Goal: Task Accomplishment & Management: Manage account settings

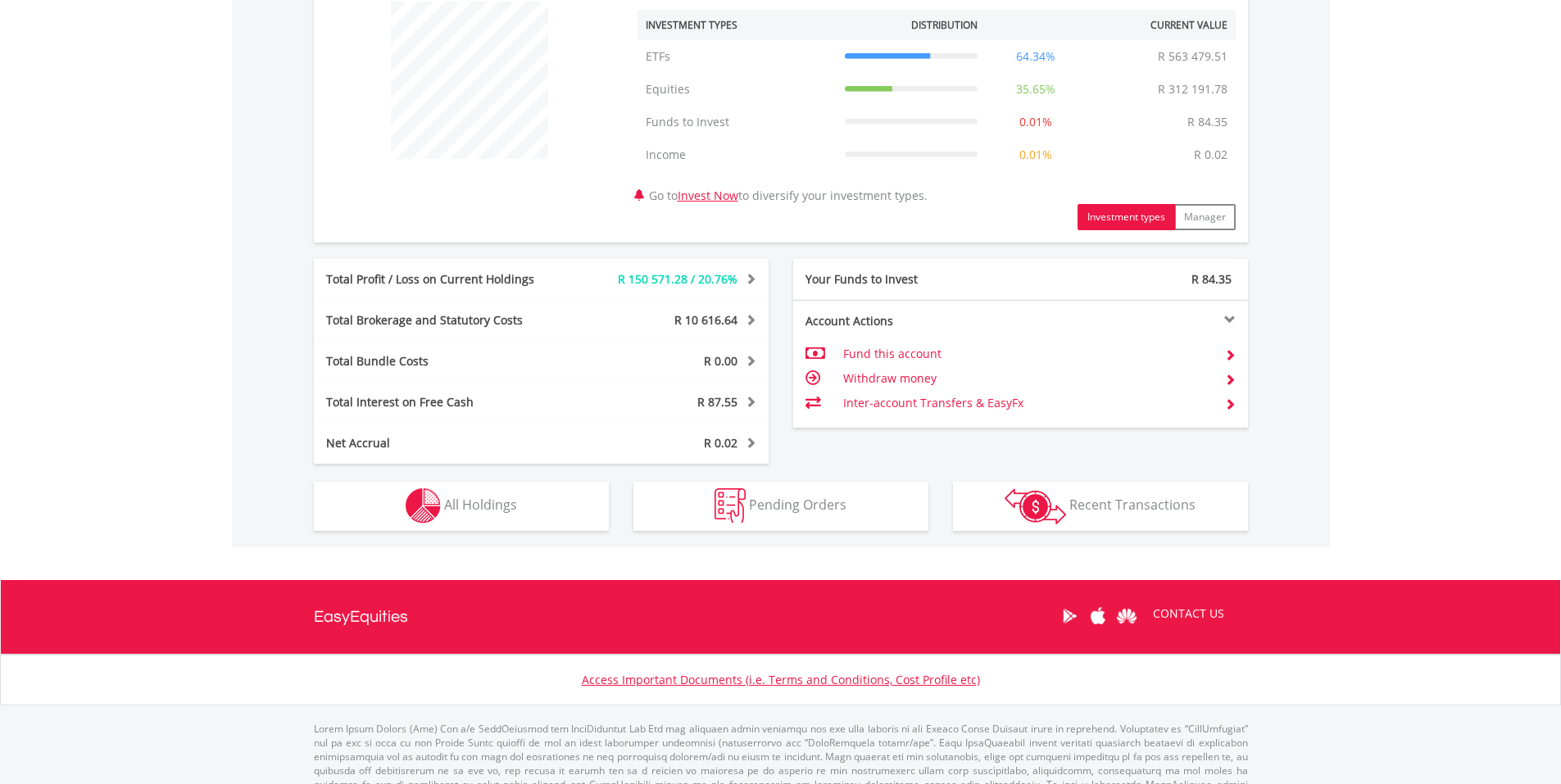
scroll to position [668, 0]
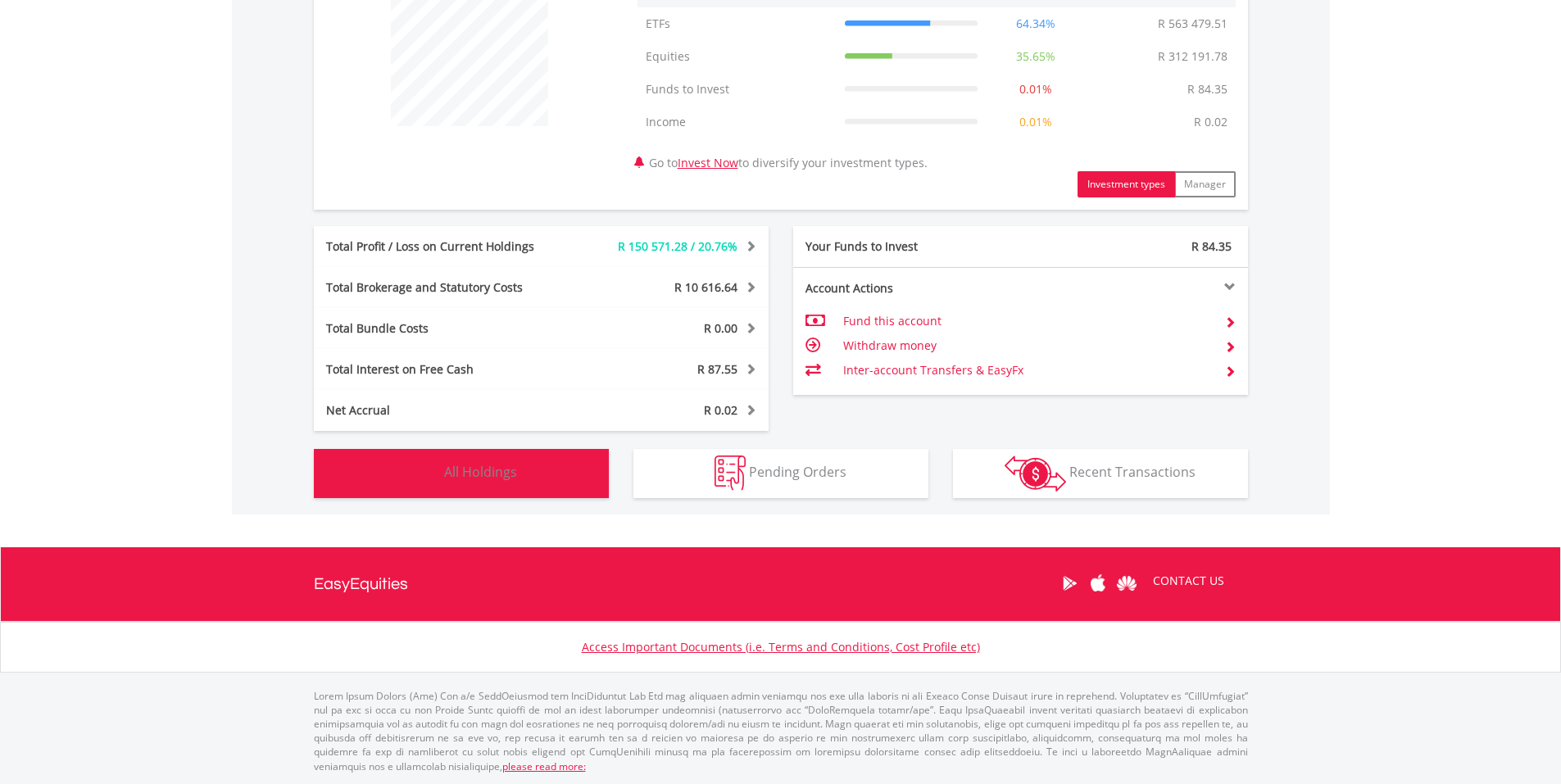
click at [470, 478] on span "All Holdings" at bounding box center [480, 472] width 73 height 18
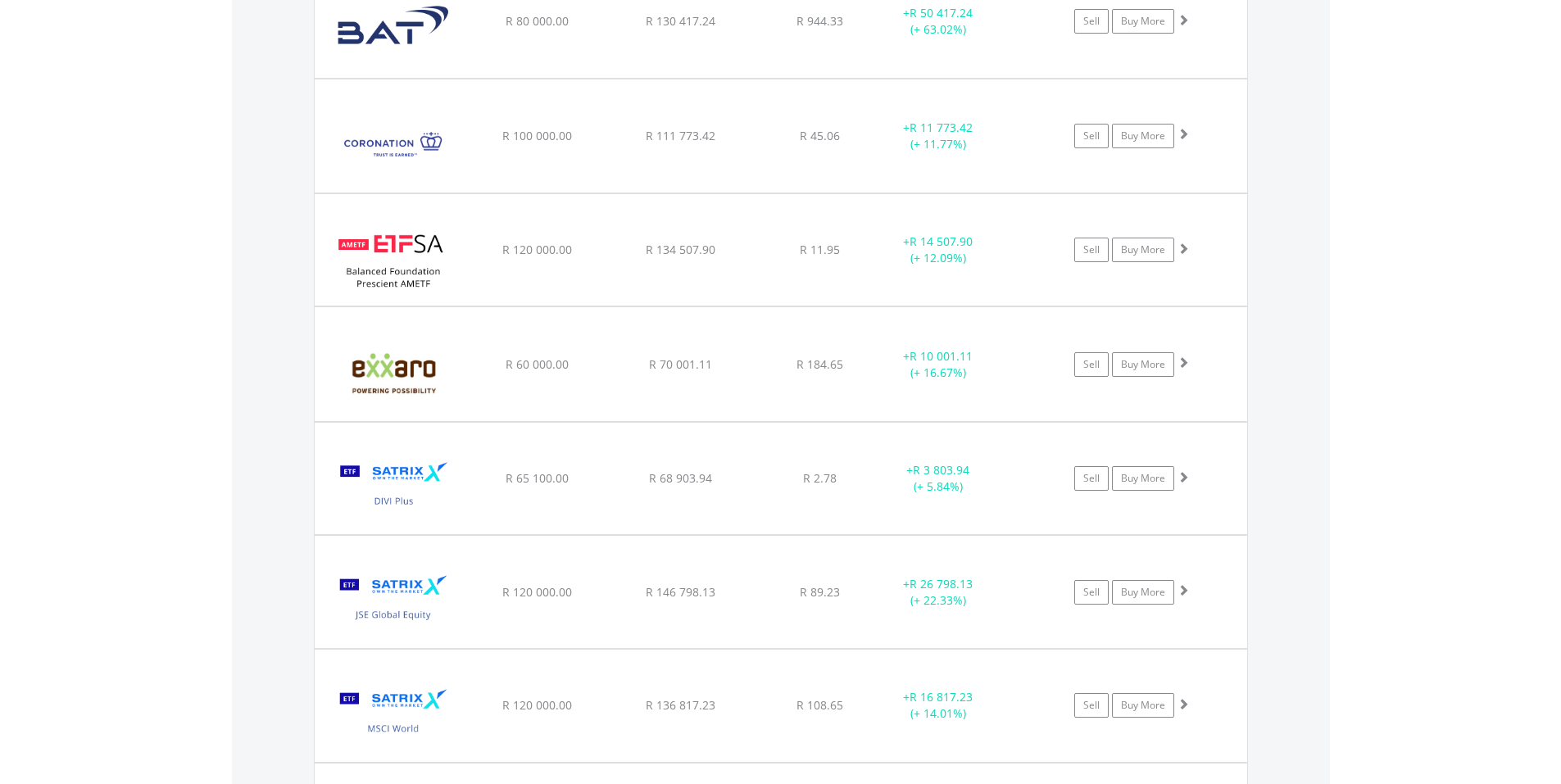
scroll to position [1379, 0]
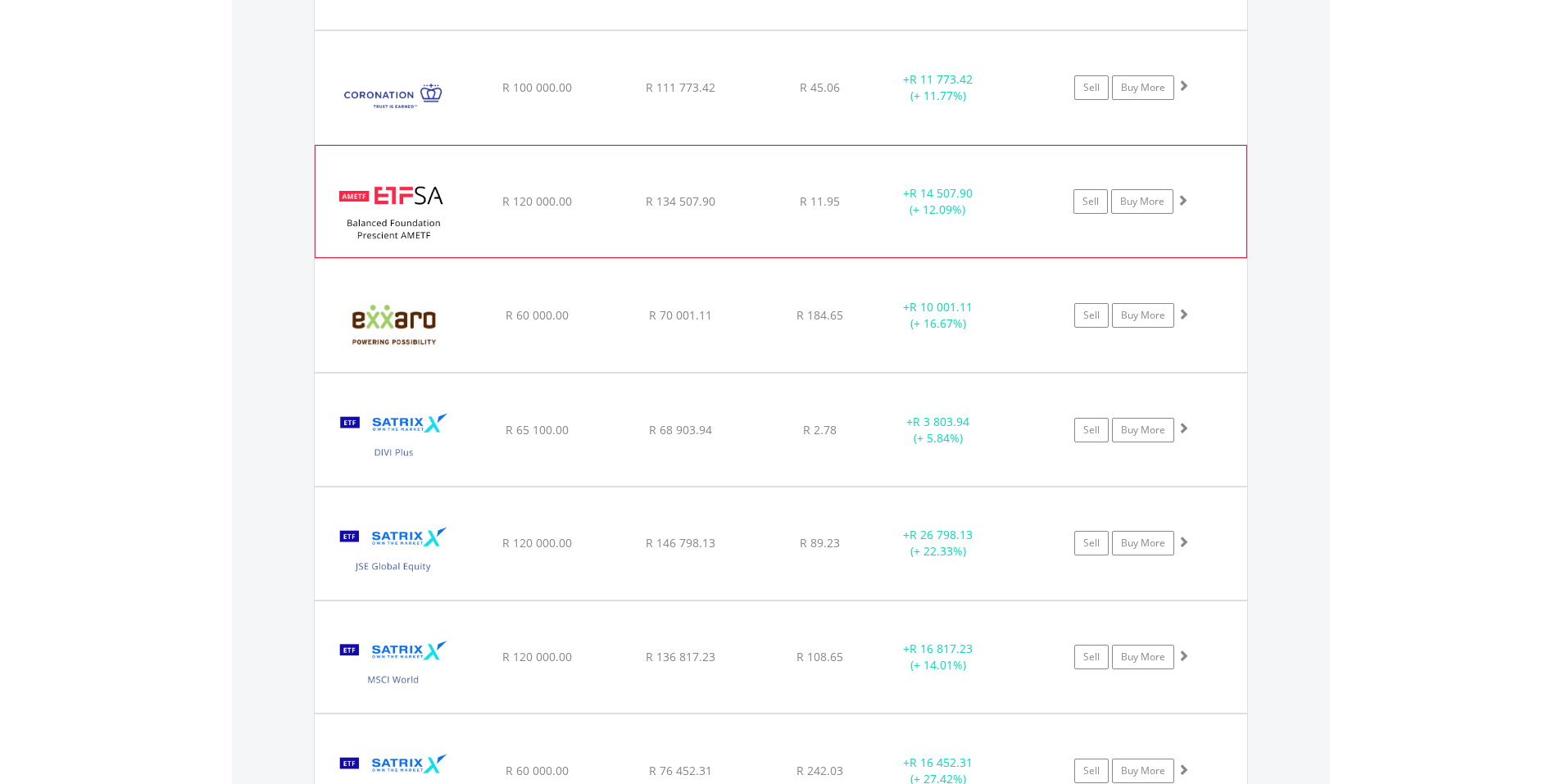
click at [411, 201] on img at bounding box center [394, 210] width 141 height 87
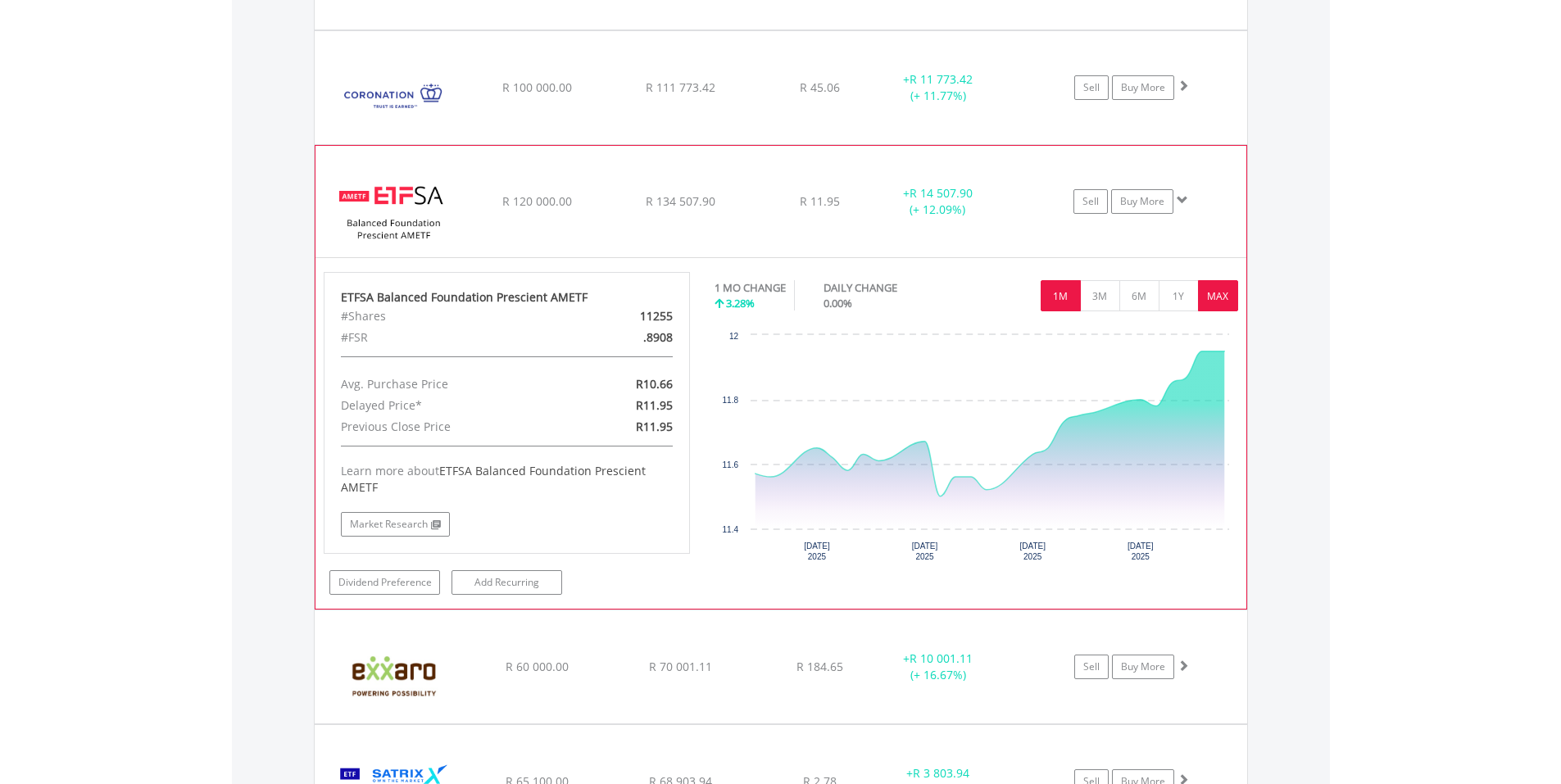
click at [1212, 295] on button "MAX" at bounding box center [1218, 296] width 40 height 31
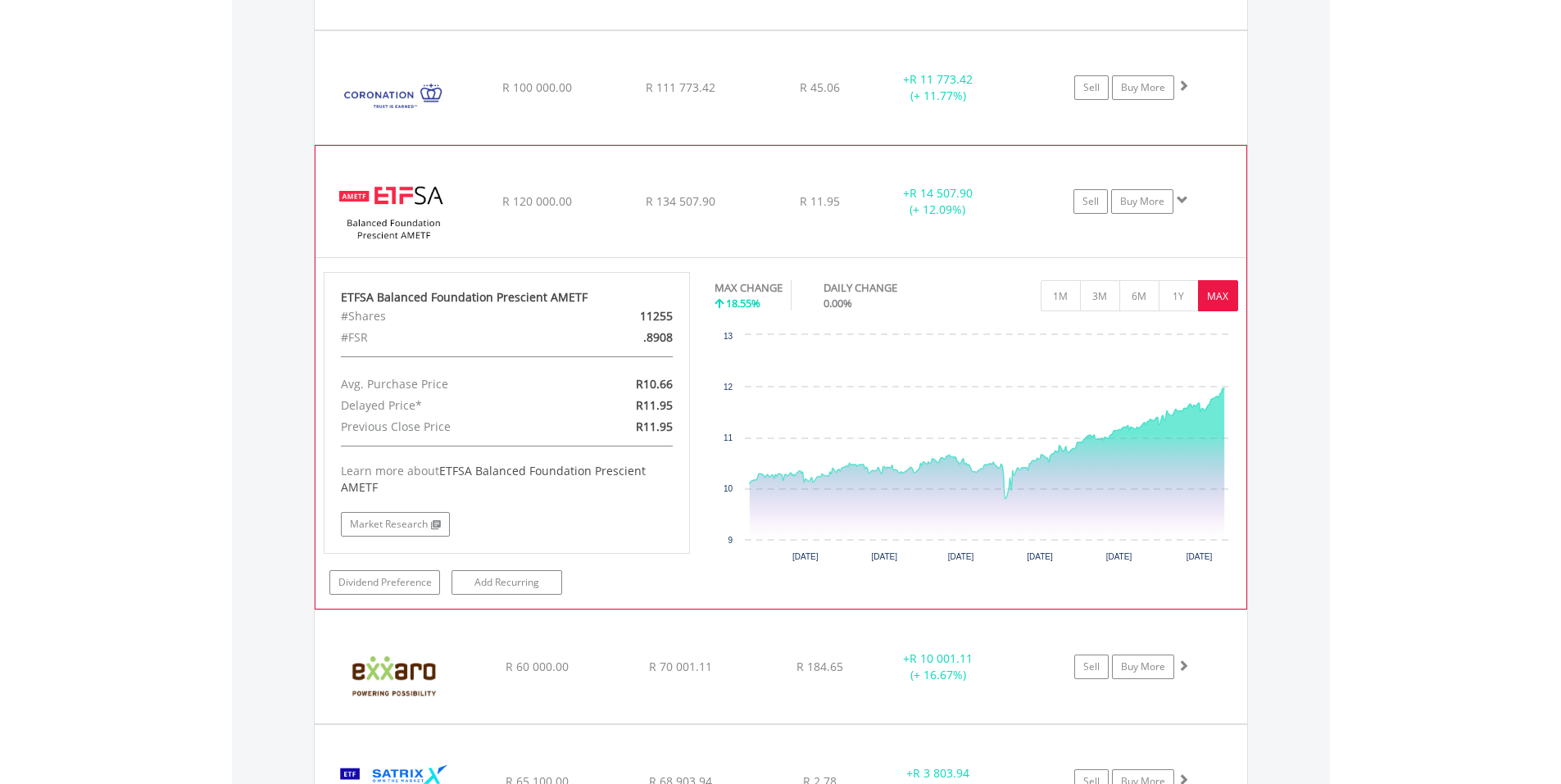
click at [370, 206] on img at bounding box center [394, 210] width 141 height 87
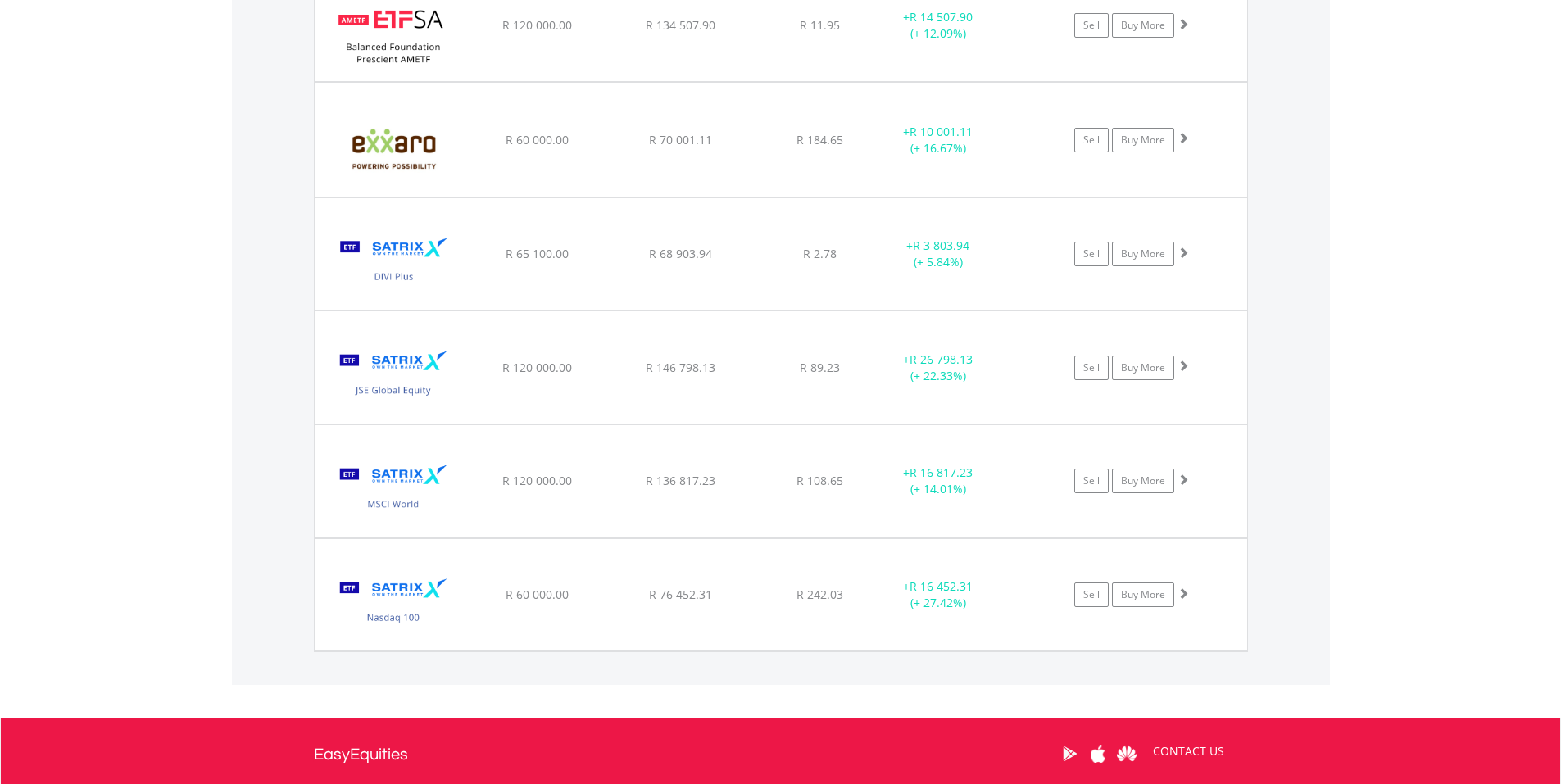
scroll to position [1625, 0]
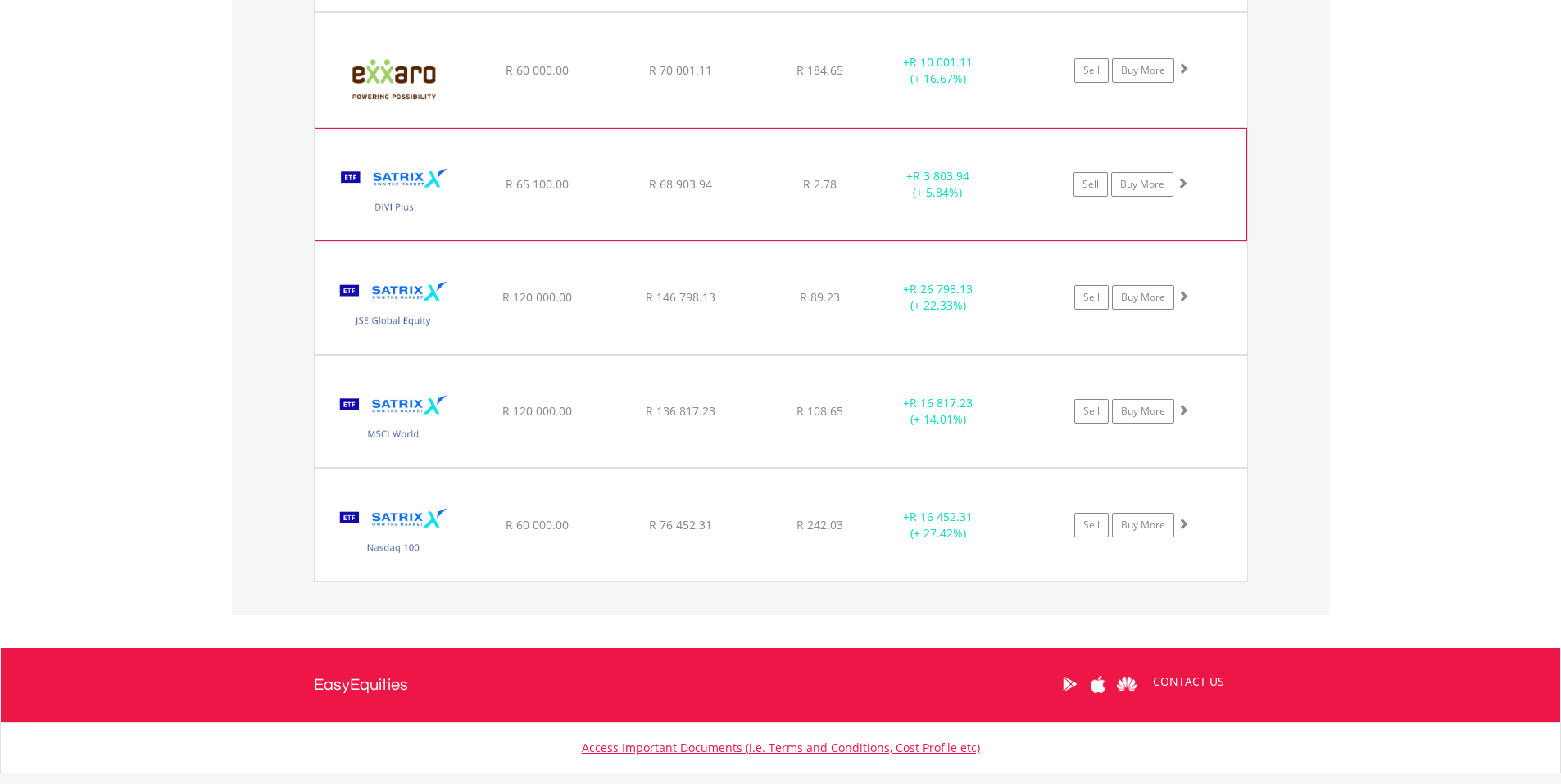
click at [391, 182] on img at bounding box center [394, 193] width 141 height 87
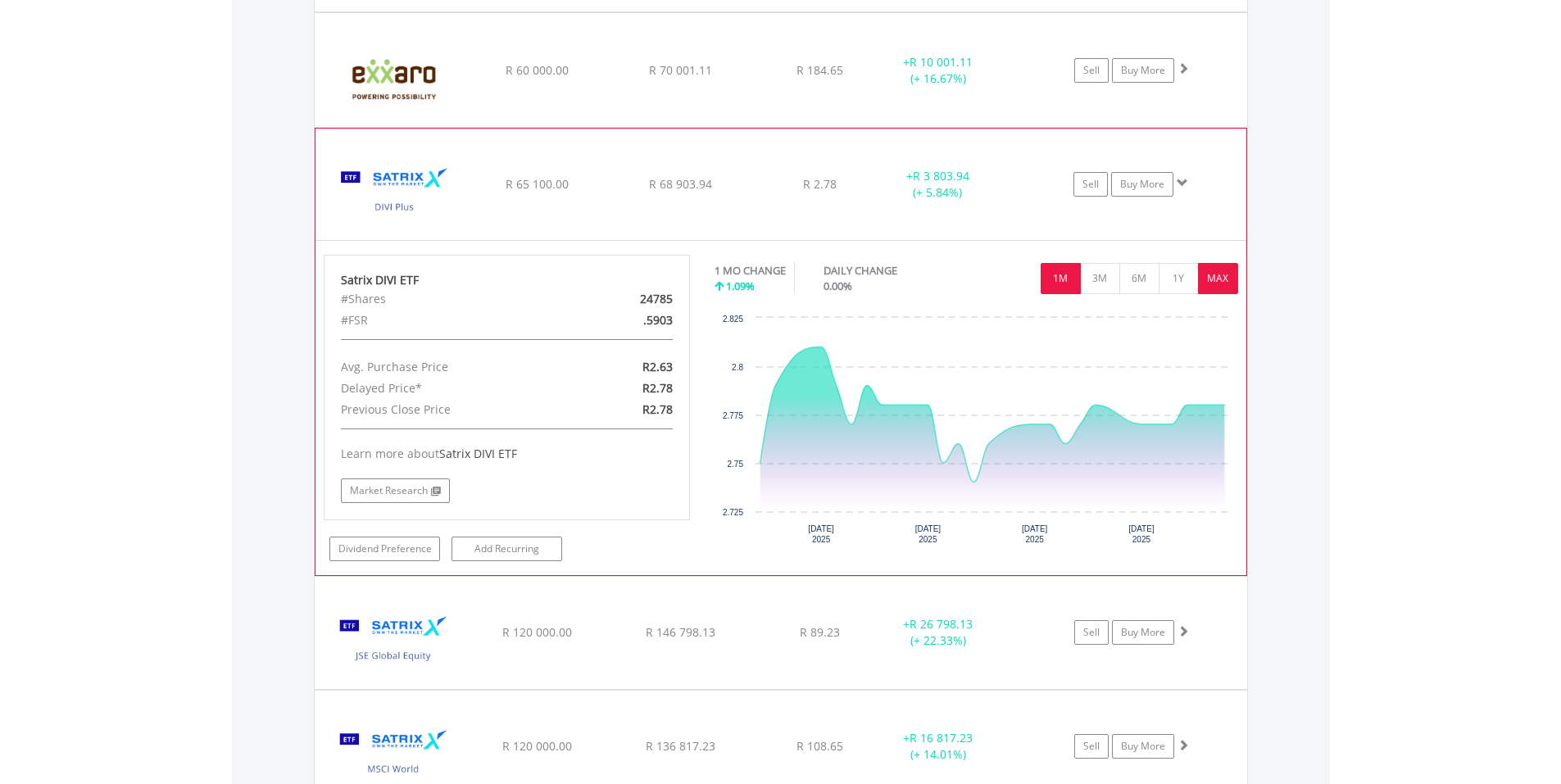
click at [1211, 272] on button "MAX" at bounding box center [1218, 279] width 40 height 31
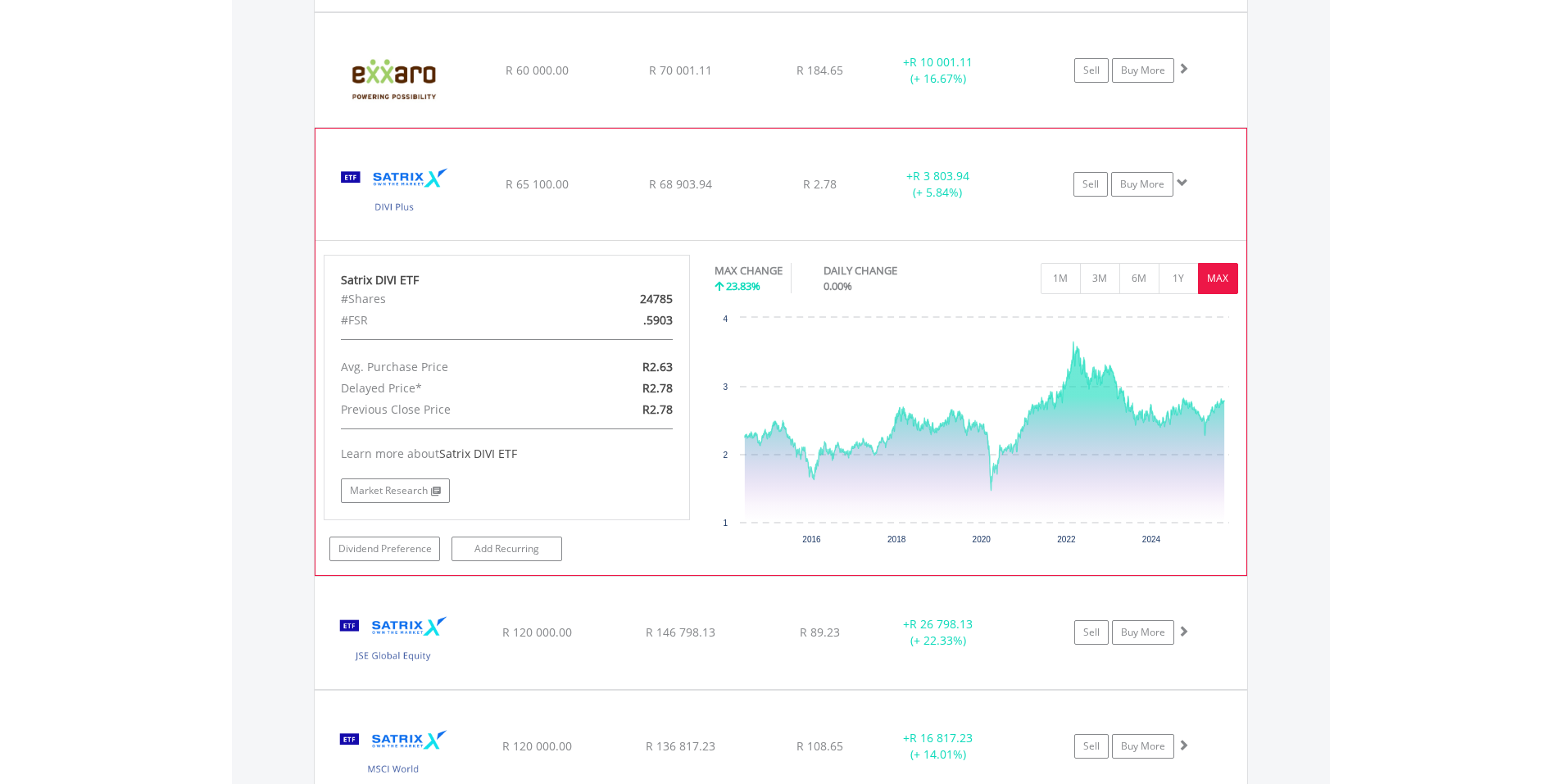
click at [380, 184] on img at bounding box center [394, 193] width 141 height 87
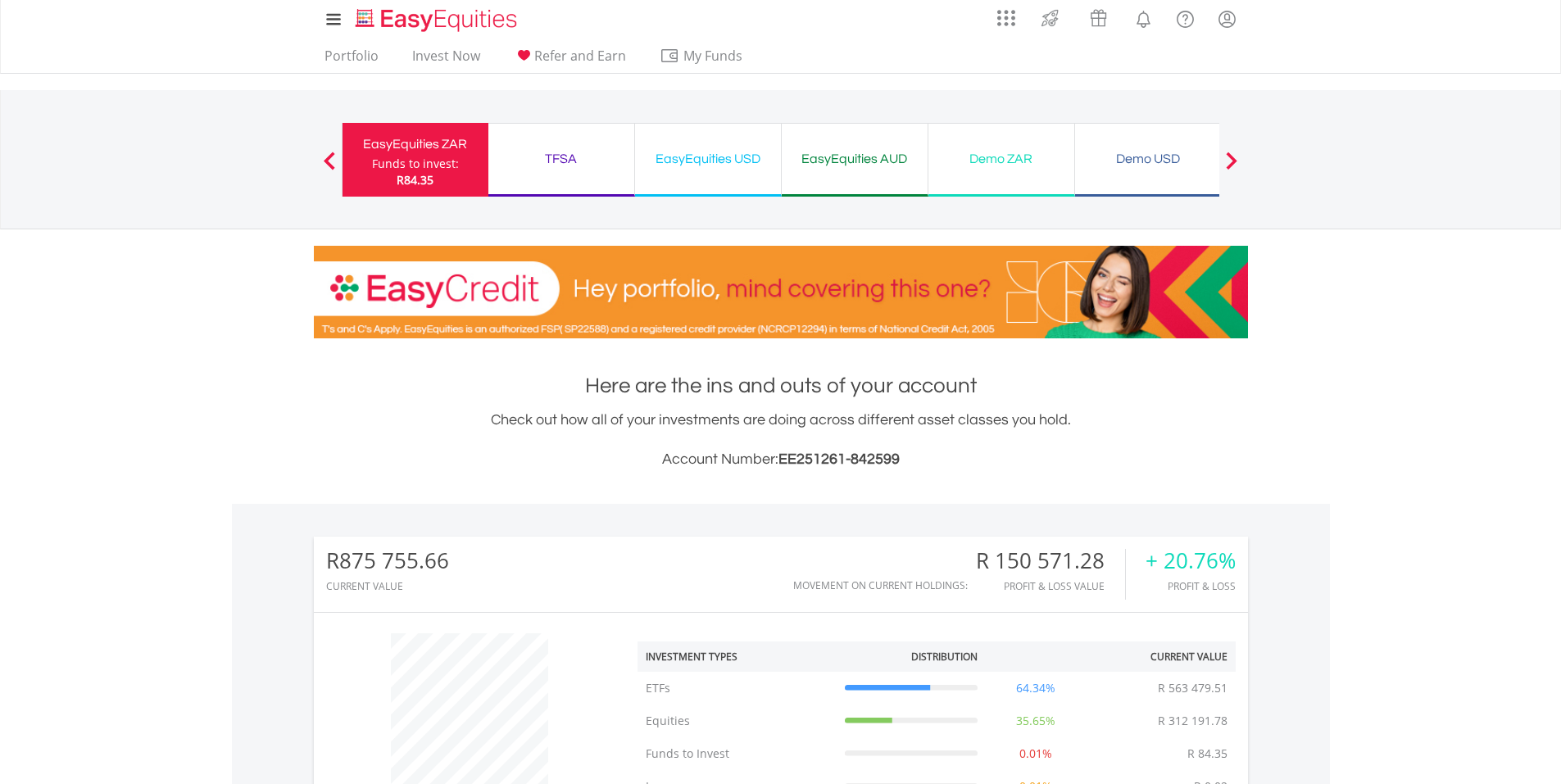
scroll to position [0, 0]
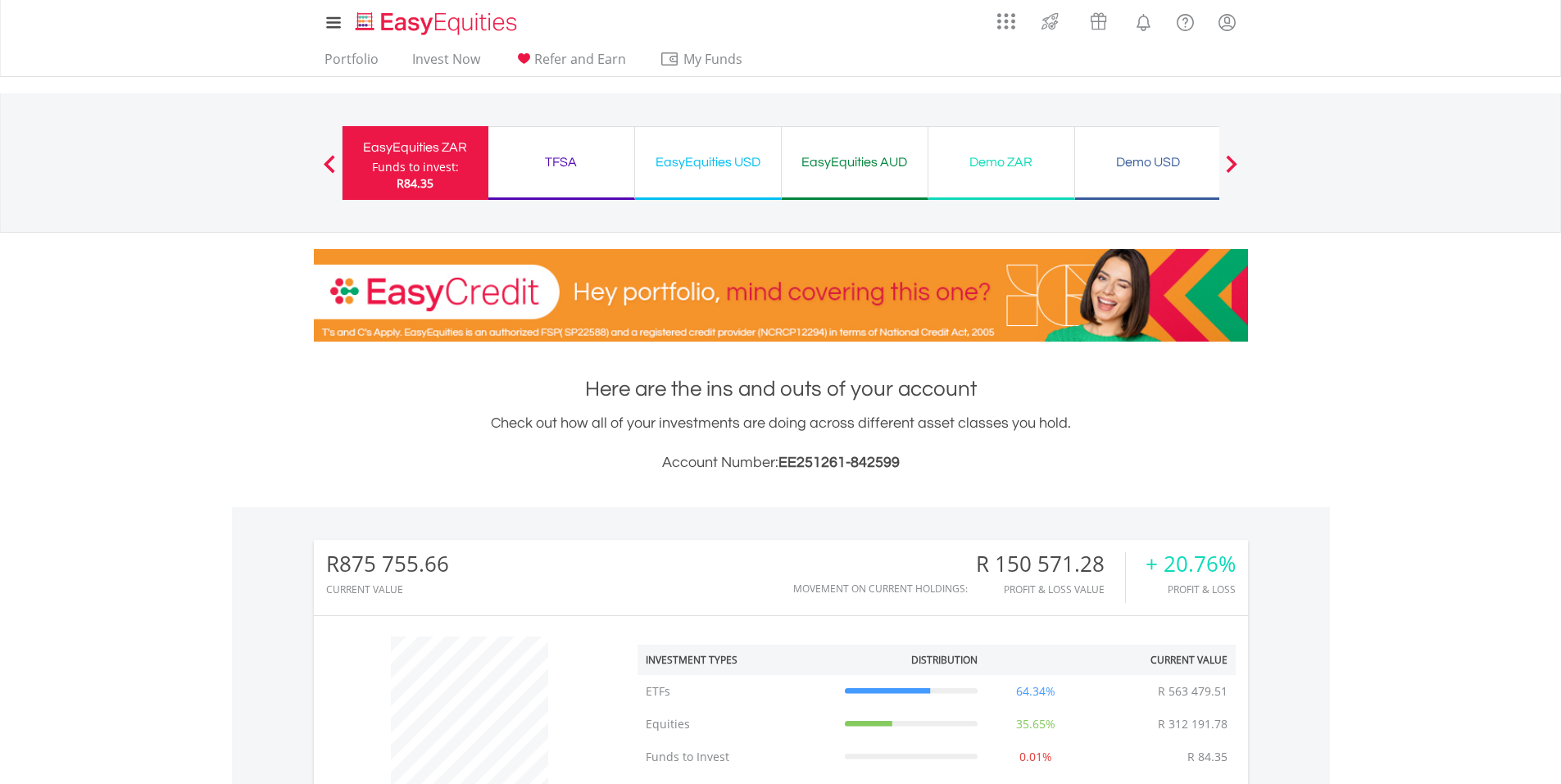
click at [557, 156] on div "TFSA" at bounding box center [561, 162] width 126 height 23
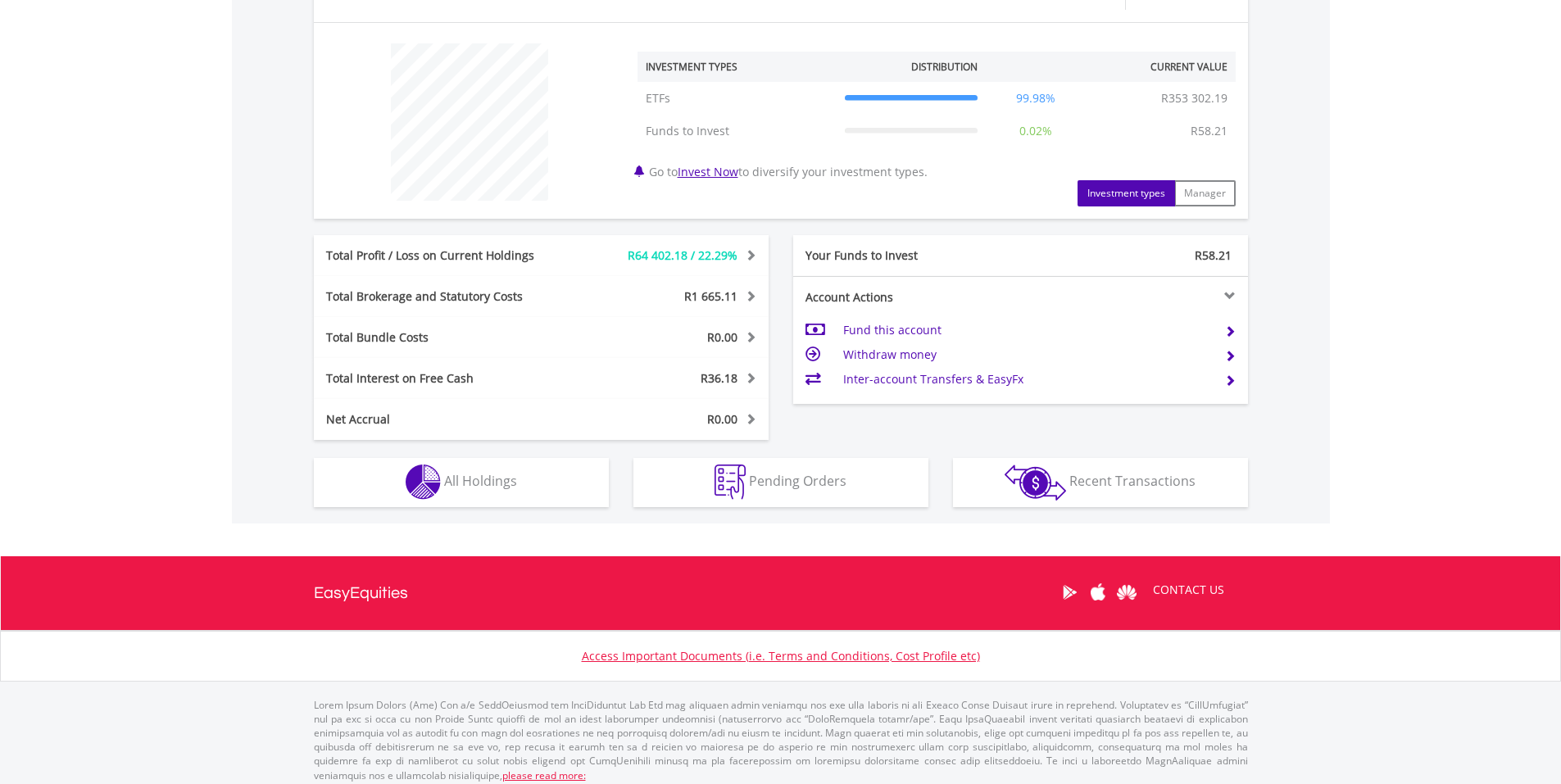
scroll to position [602, 0]
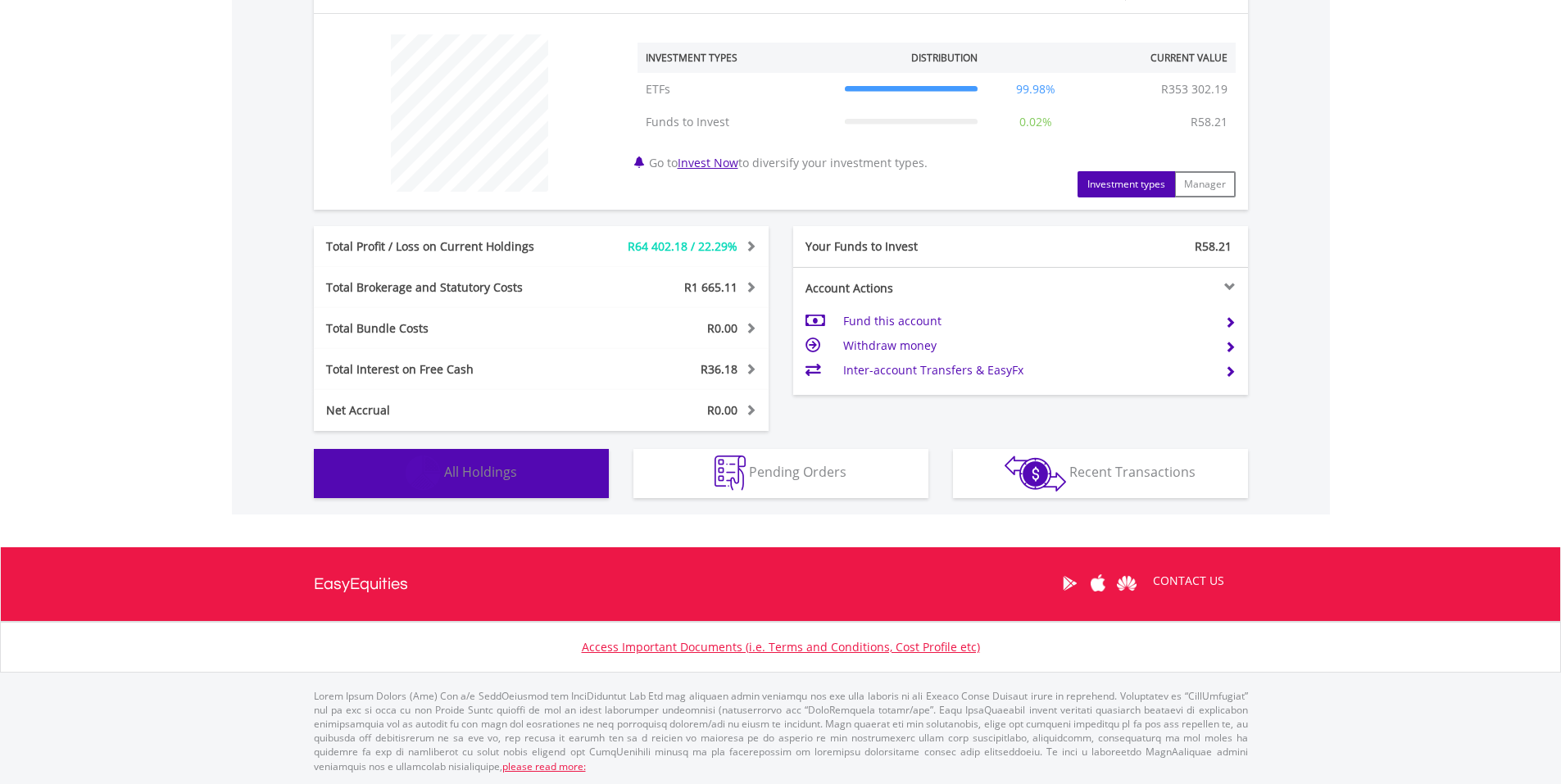
click at [488, 467] on span "All Holdings" at bounding box center [480, 472] width 73 height 18
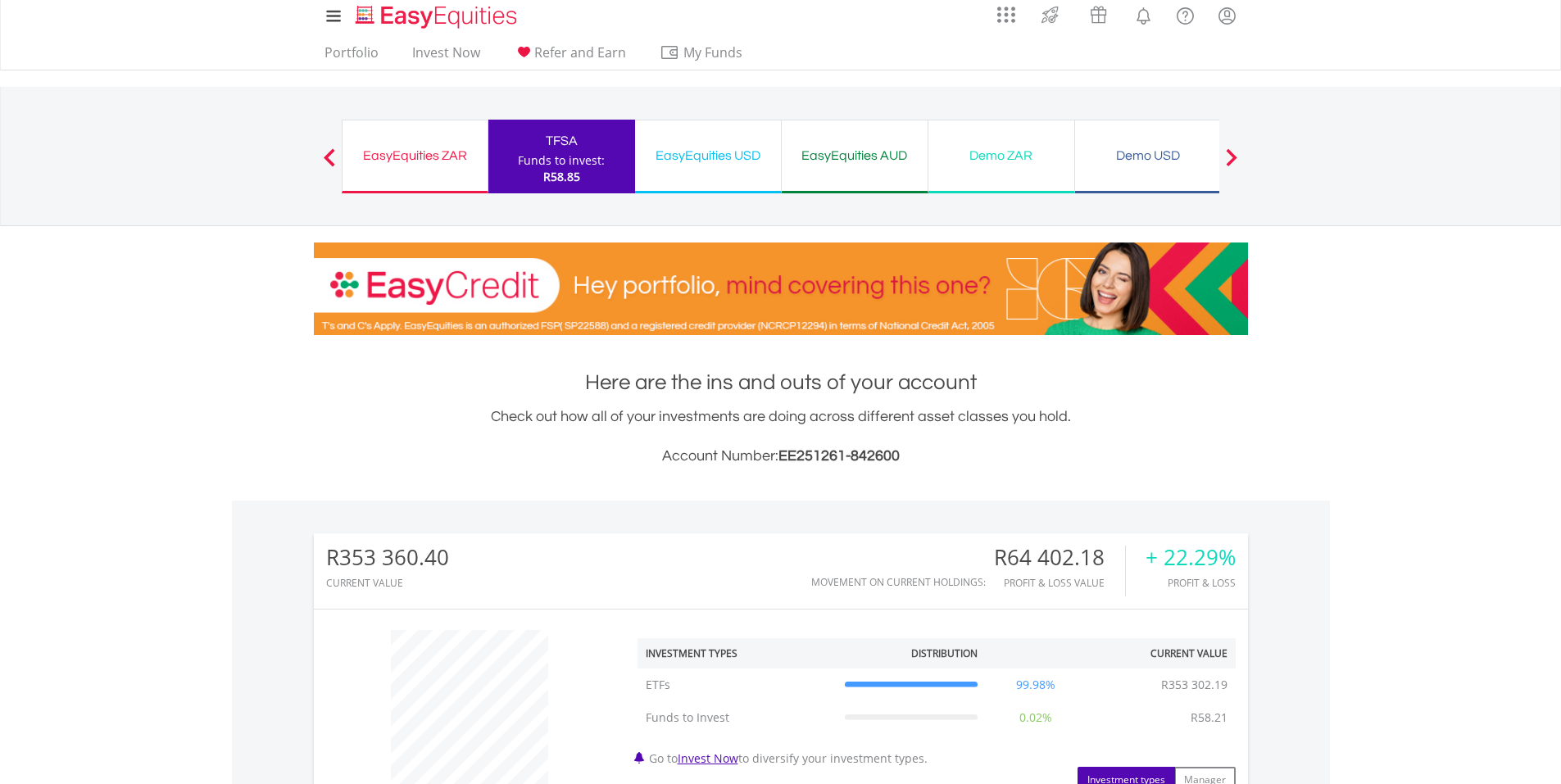
scroll to position [0, 0]
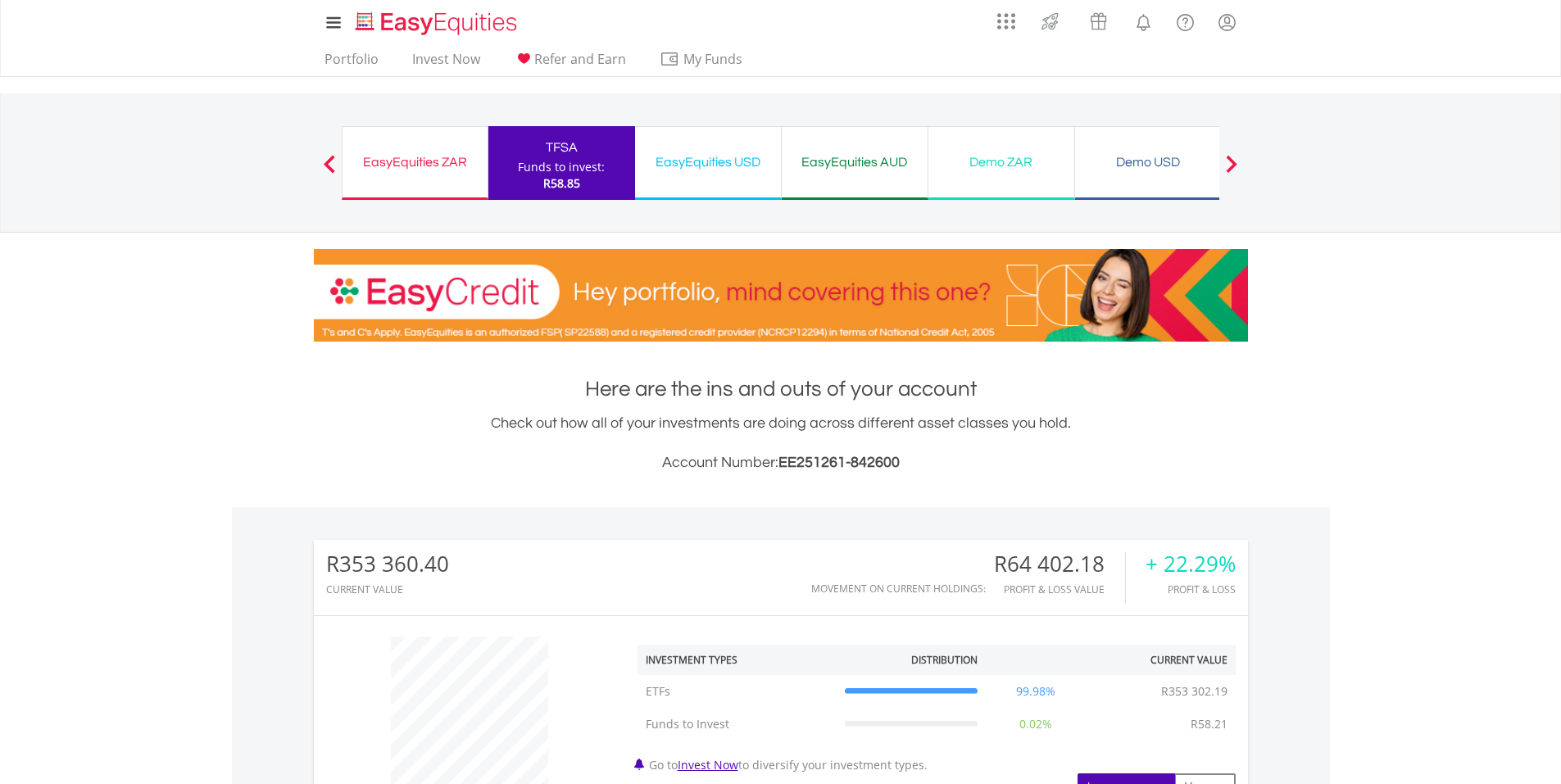
click at [714, 155] on div "EasyEquities USD" at bounding box center [708, 162] width 126 height 23
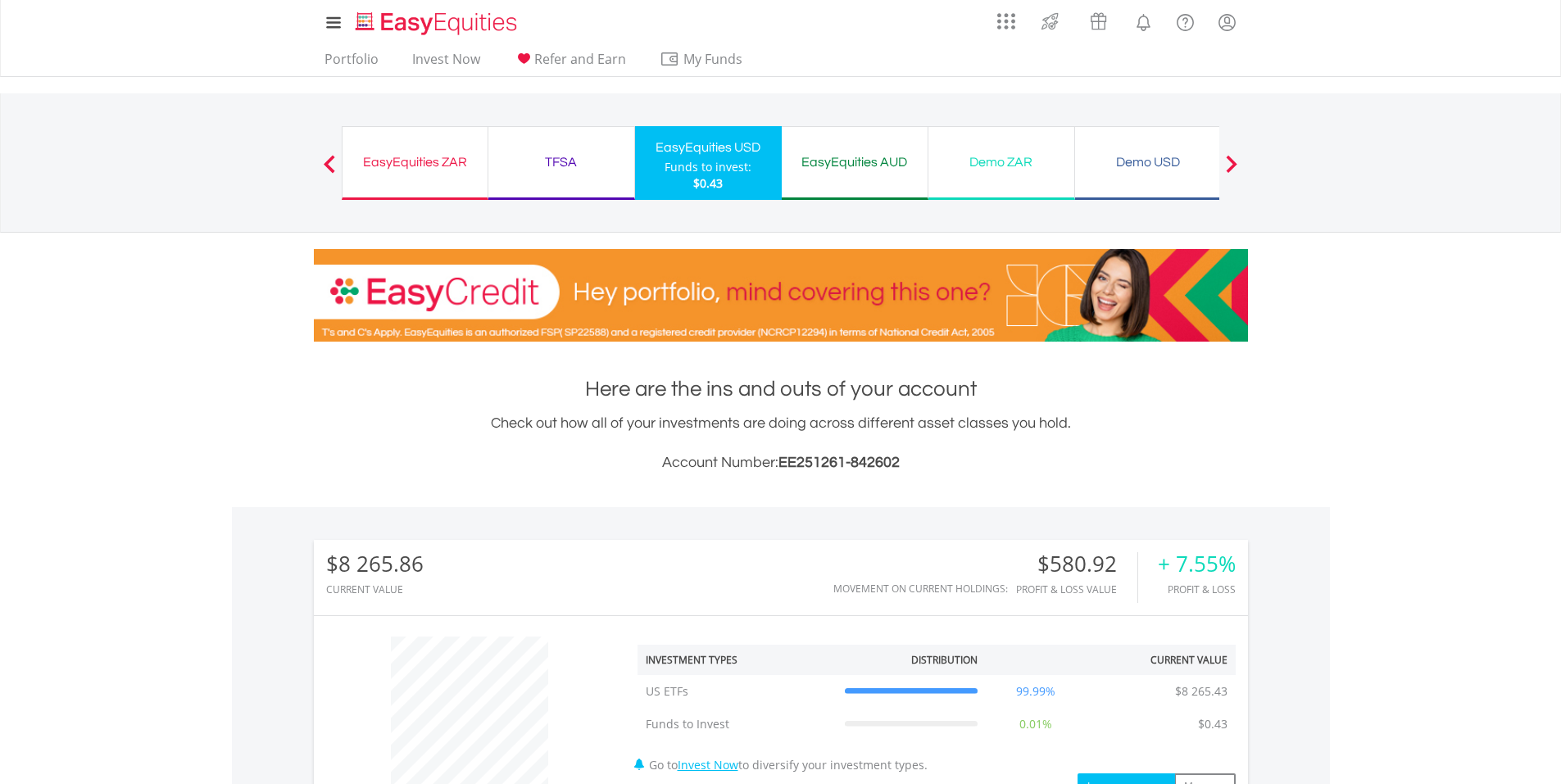
click at [842, 168] on div "EasyEquities AUD" at bounding box center [855, 162] width 126 height 23
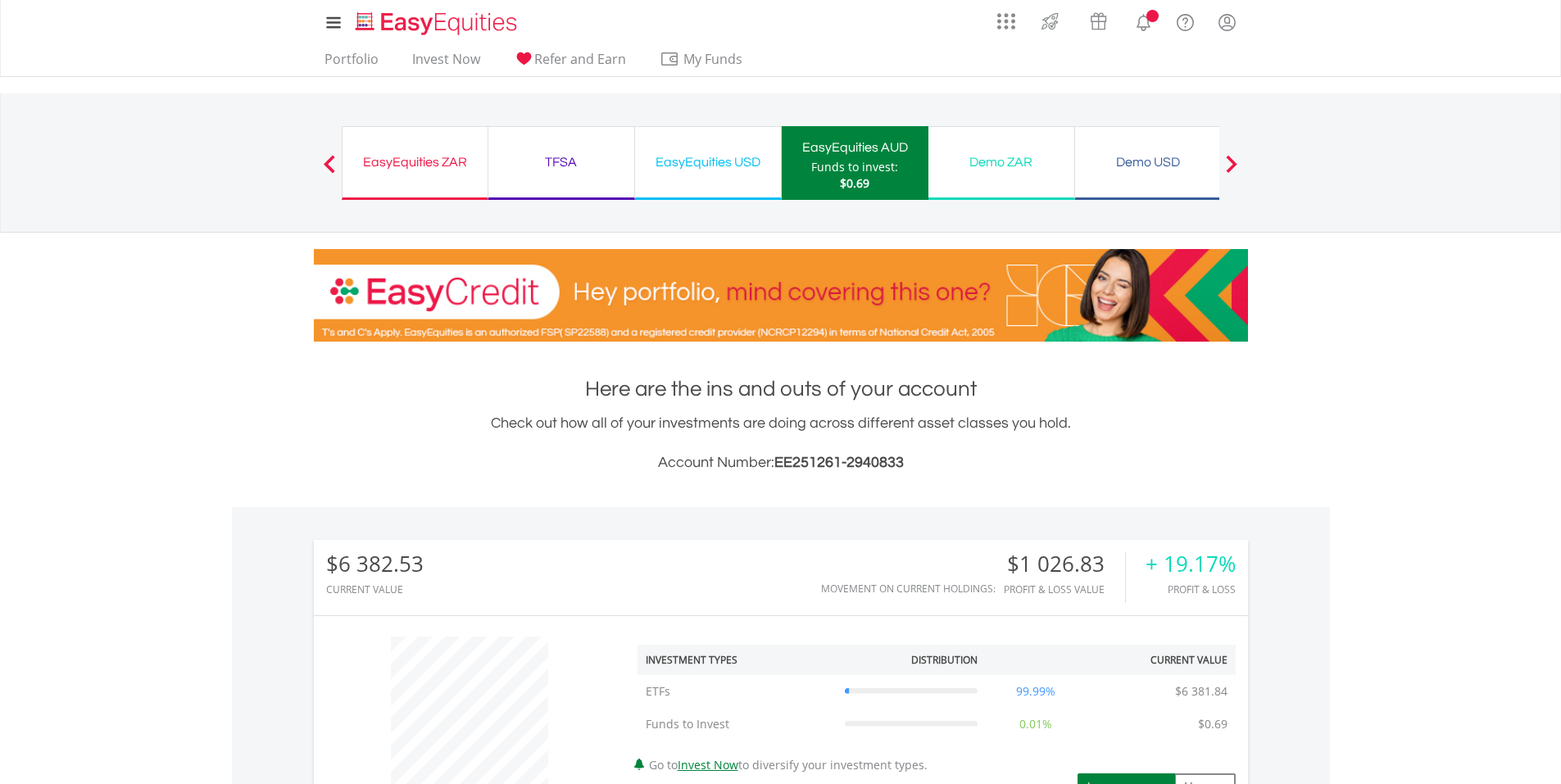
scroll to position [157, 311]
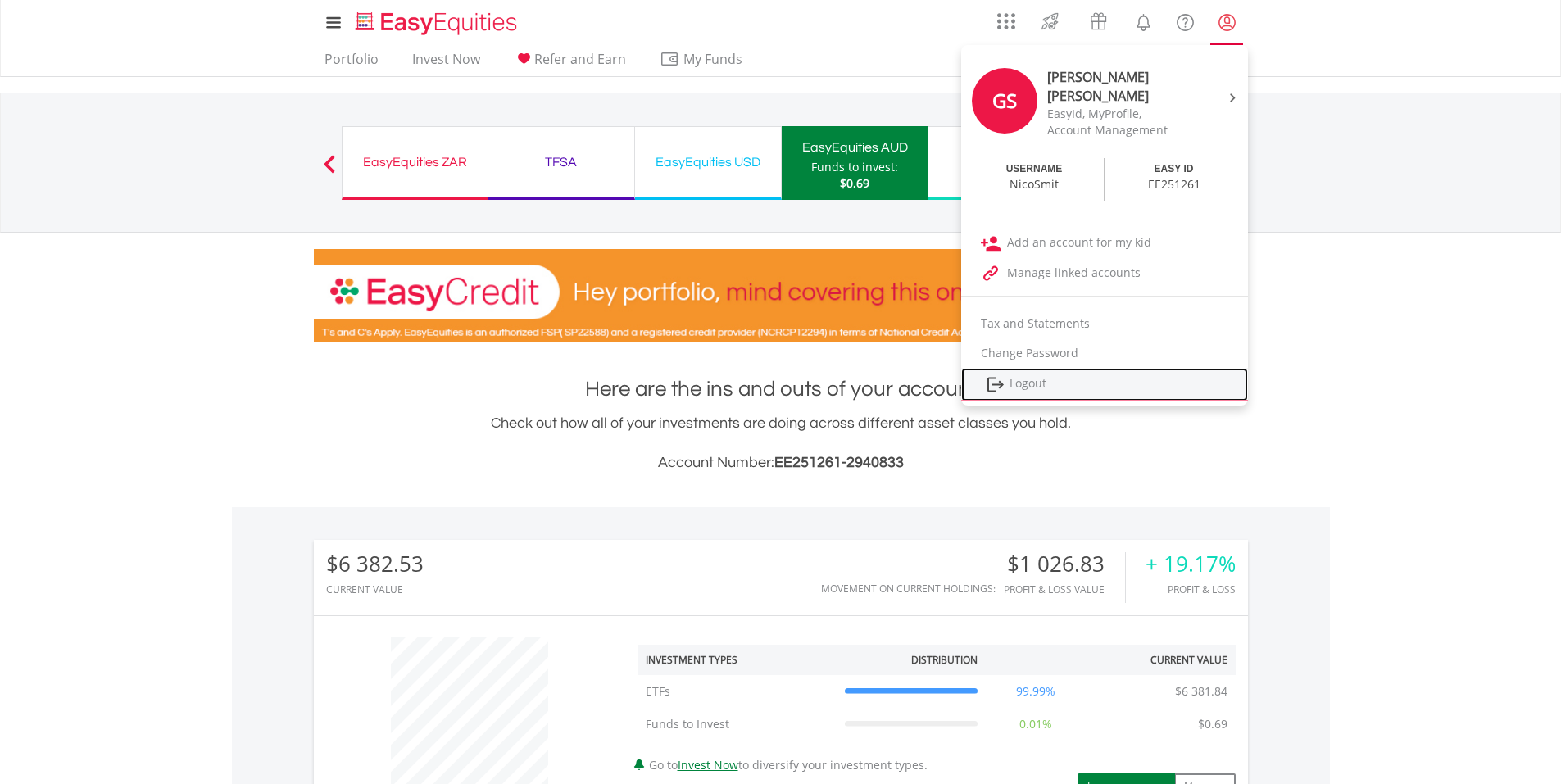
click at [1017, 377] on link "Logout" at bounding box center [1105, 384] width 287 height 34
